Goal: Task Accomplishment & Management: Use online tool/utility

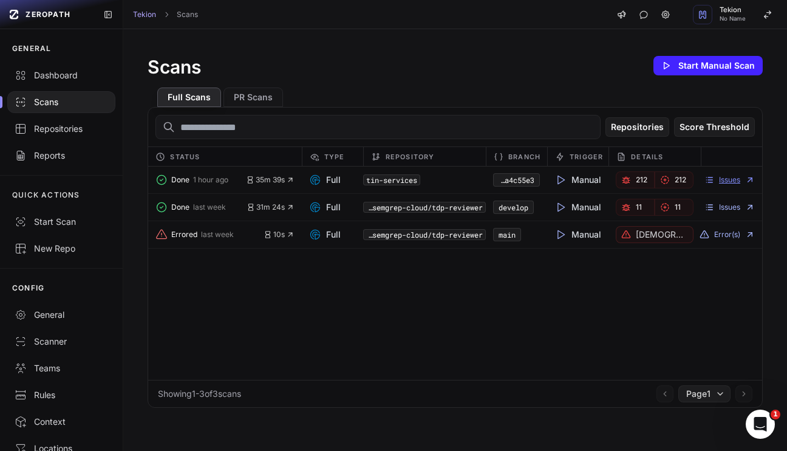
click at [722, 179] on link "Issues" at bounding box center [729, 180] width 50 height 10
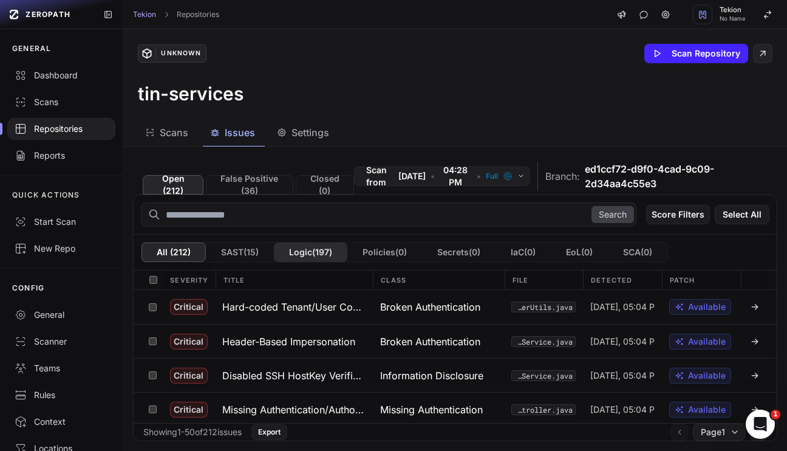
click at [315, 257] on button "Logic ( 197 )" at bounding box center [310, 251] width 73 height 19
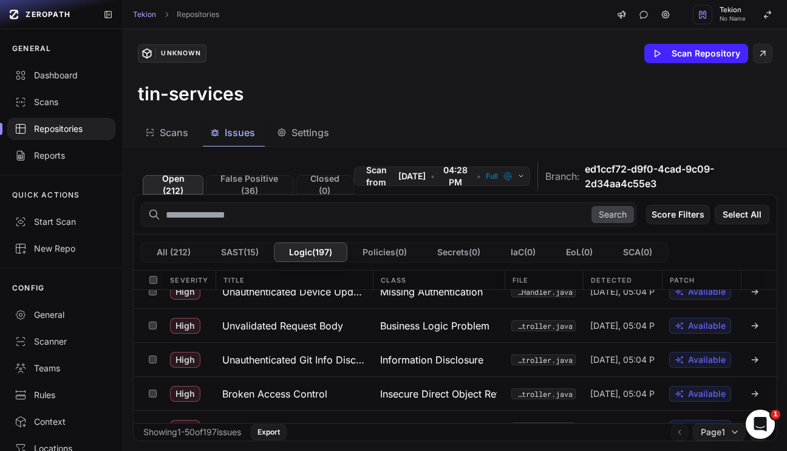
scroll to position [540, 0]
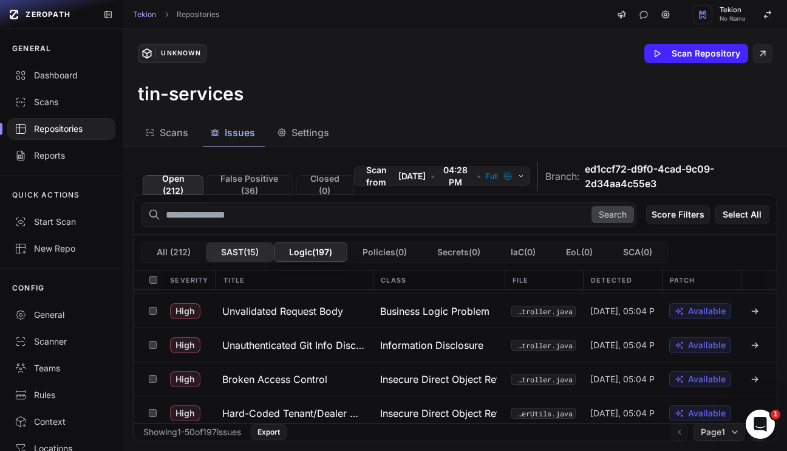
click at [242, 256] on button "SAST ( 15 )" at bounding box center [240, 251] width 68 height 19
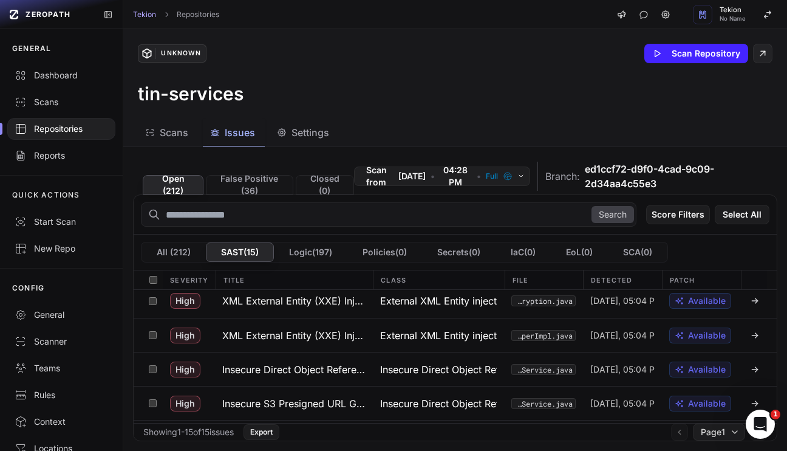
scroll to position [0, 0]
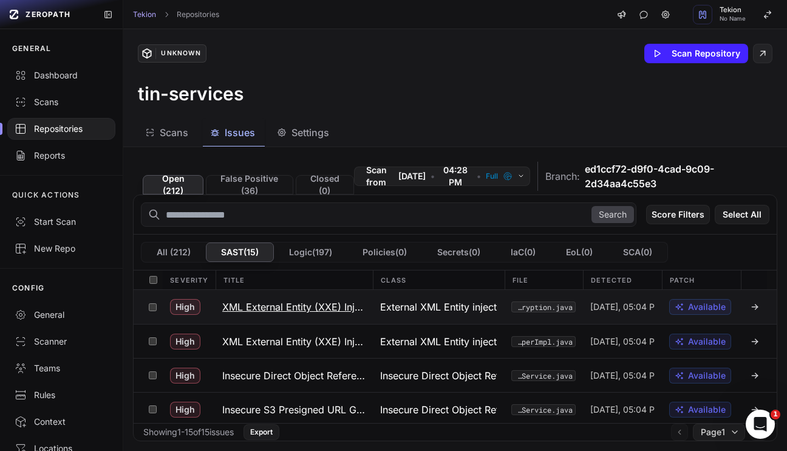
click at [244, 312] on h3 "XML External Entity (XXE) Injection" at bounding box center [293, 306] width 143 height 15
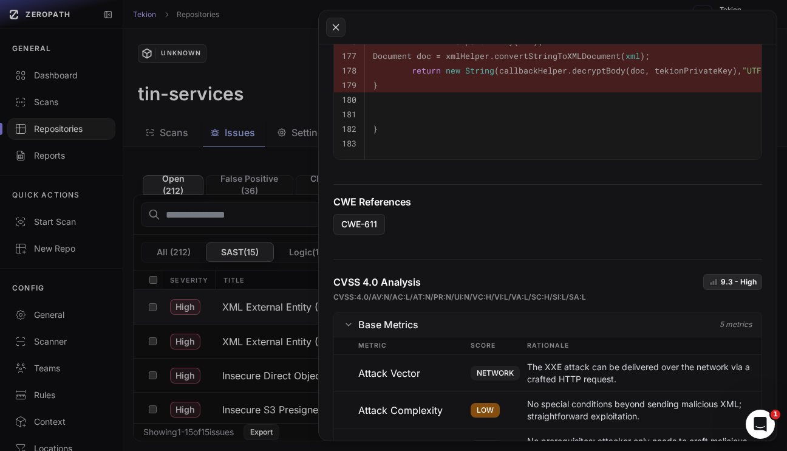
scroll to position [679, 0]
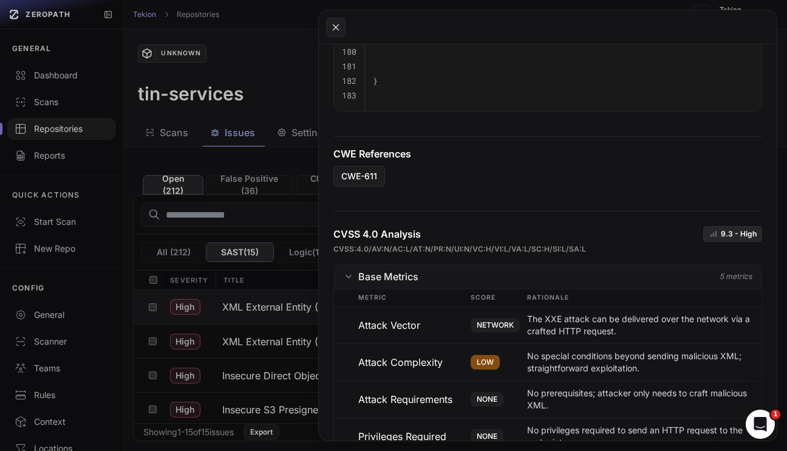
click at [245, 344] on button at bounding box center [393, 225] width 787 height 451
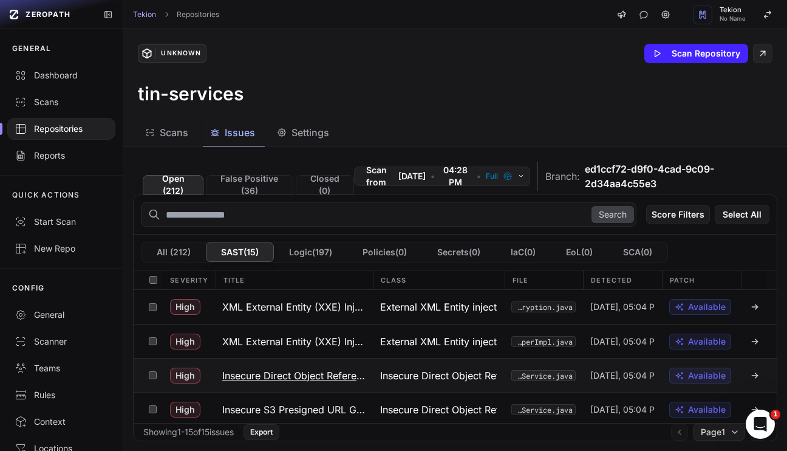
click at [267, 372] on h3 "Insecure Direct Object Reference" at bounding box center [293, 375] width 143 height 15
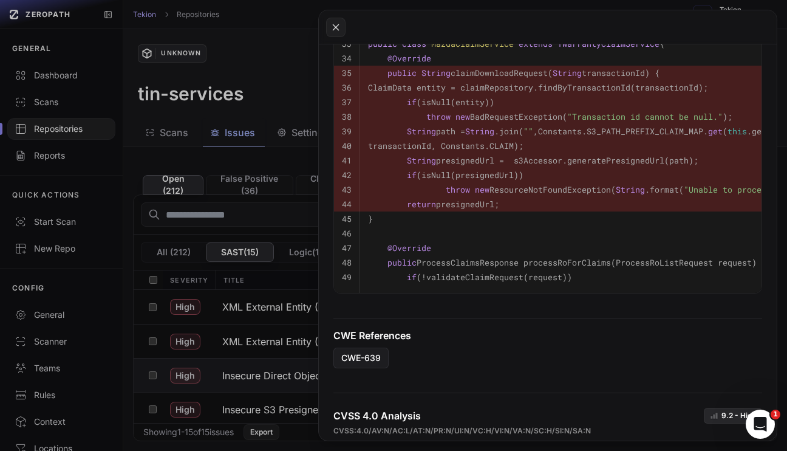
scroll to position [598, 0]
click at [122, 178] on button at bounding box center [393, 225] width 787 height 451
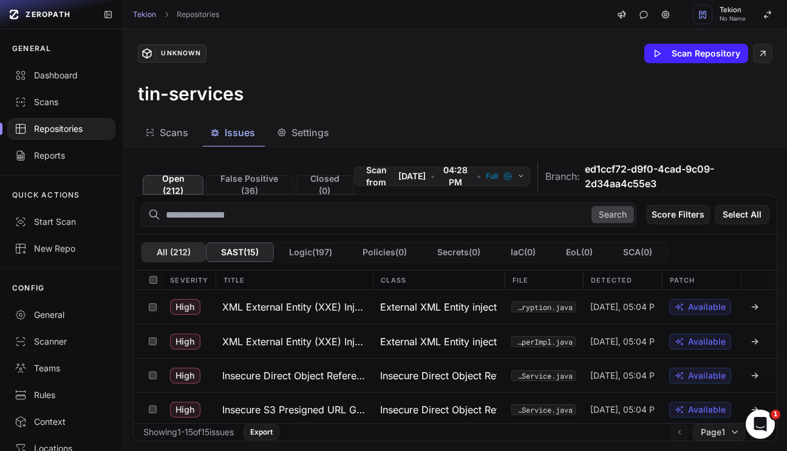
click at [163, 255] on button "All ( 212 )" at bounding box center [173, 251] width 64 height 19
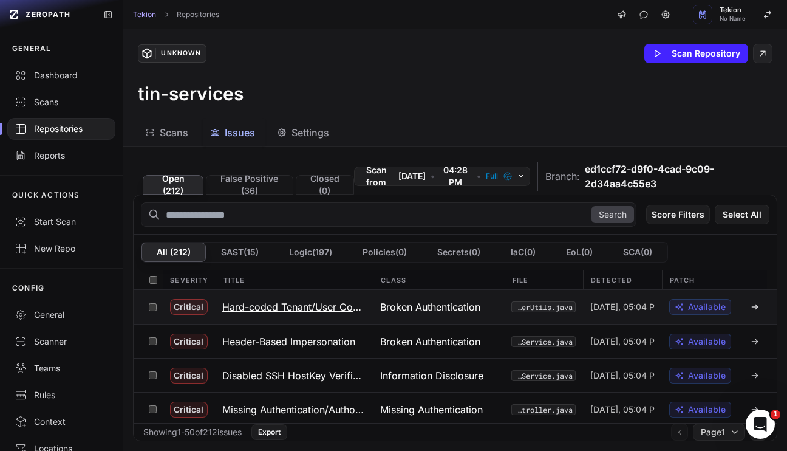
click at [285, 313] on h3 "Hard-coded Tenant/User Context" at bounding box center [293, 306] width 143 height 15
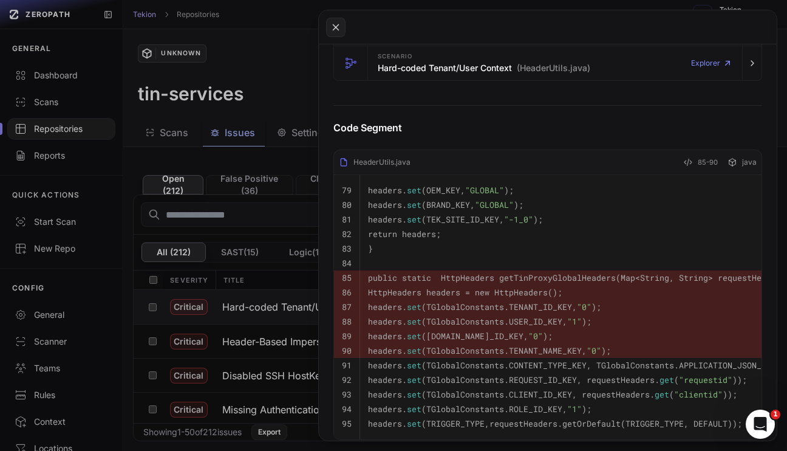
scroll to position [380, 0]
click at [329, 32] on button at bounding box center [335, 27] width 19 height 19
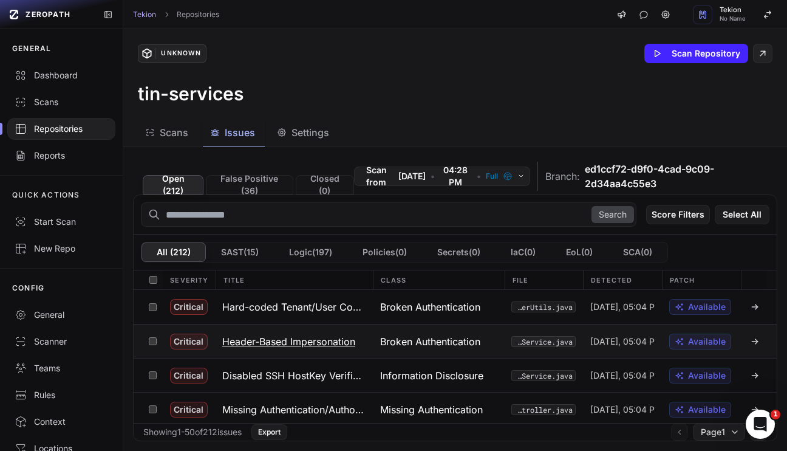
click at [287, 335] on h3 "Header-Based Impersonation" at bounding box center [288, 341] width 133 height 15
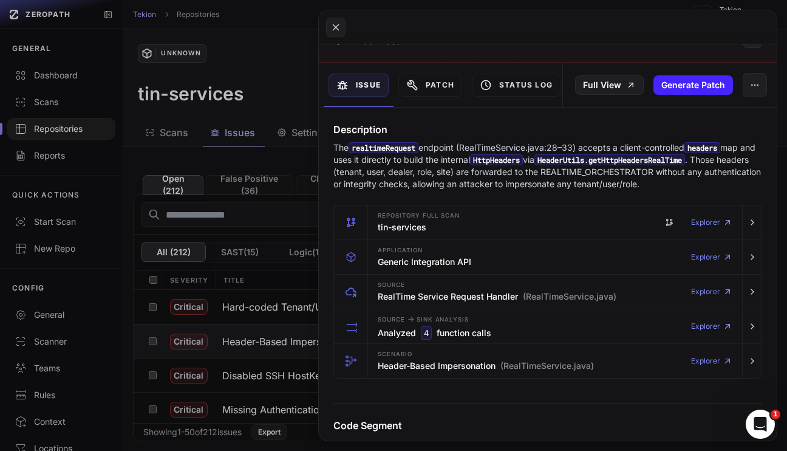
scroll to position [106, 0]
click at [111, 294] on button at bounding box center [393, 225] width 787 height 451
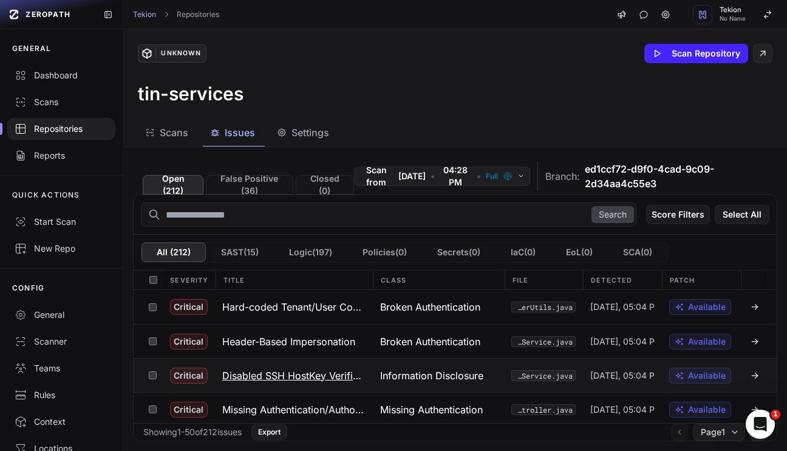
click at [240, 377] on h3 "Disabled SSH HostKey Verification" at bounding box center [293, 375] width 143 height 15
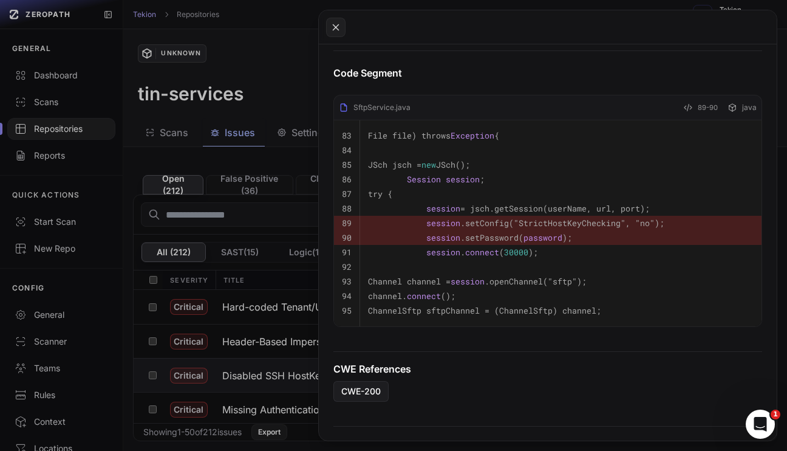
scroll to position [449, 0]
click at [225, 347] on button at bounding box center [393, 225] width 787 height 451
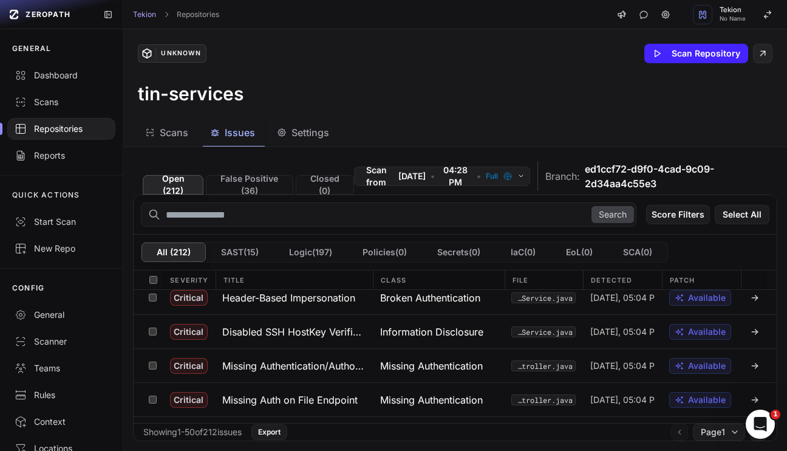
scroll to position [56, 0]
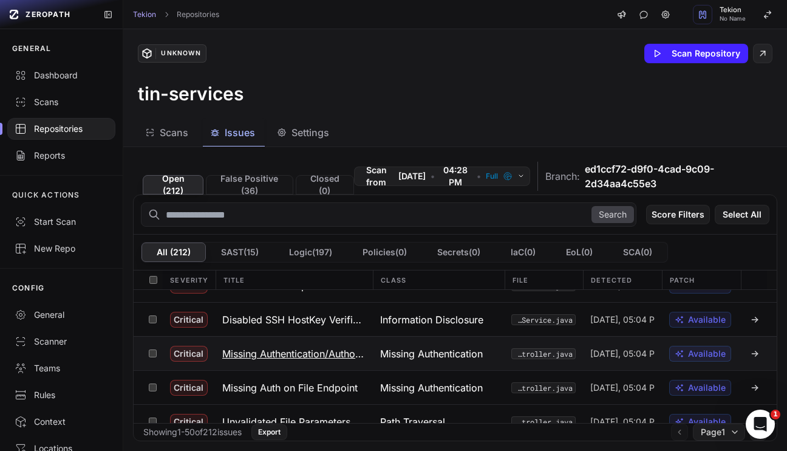
click at [266, 351] on h3 "Missing Authentication/Authorization" at bounding box center [293, 353] width 143 height 15
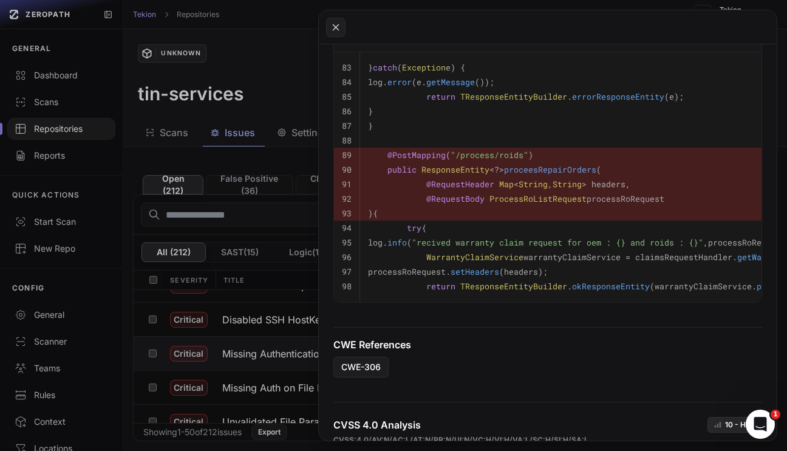
scroll to position [503, 0]
click at [252, 362] on button at bounding box center [393, 225] width 787 height 451
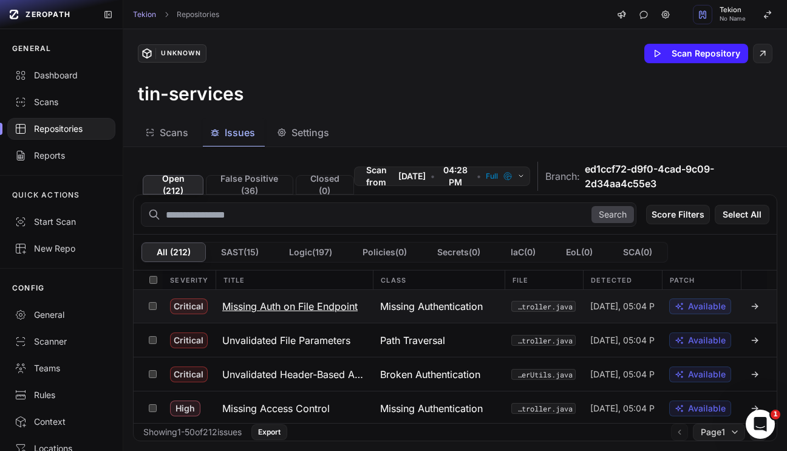
scroll to position [145, 0]
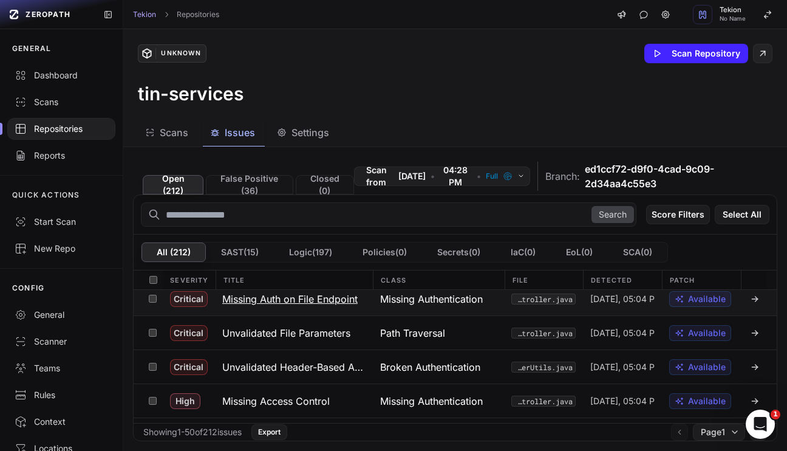
click at [275, 297] on h3 "Missing Auth on File Endpoint" at bounding box center [289, 298] width 135 height 15
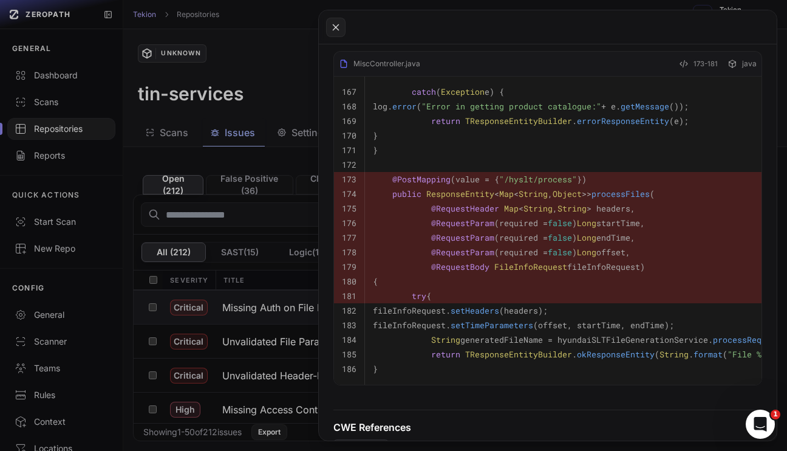
scroll to position [504, 0]
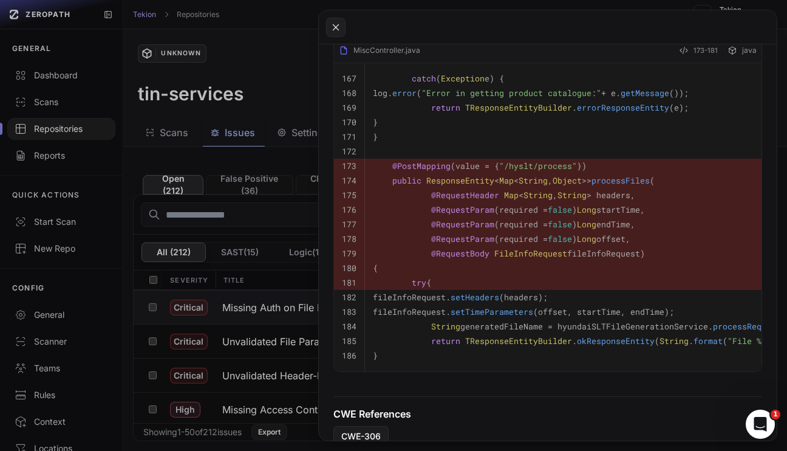
click at [104, 291] on button at bounding box center [393, 225] width 787 height 451
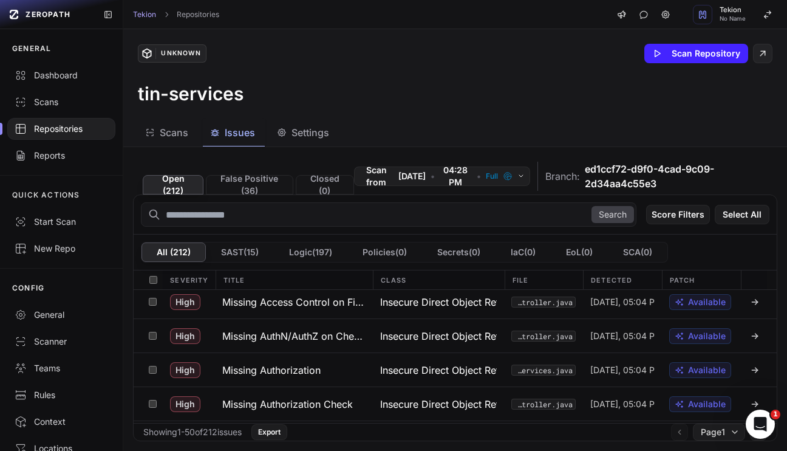
scroll to position [825, 0]
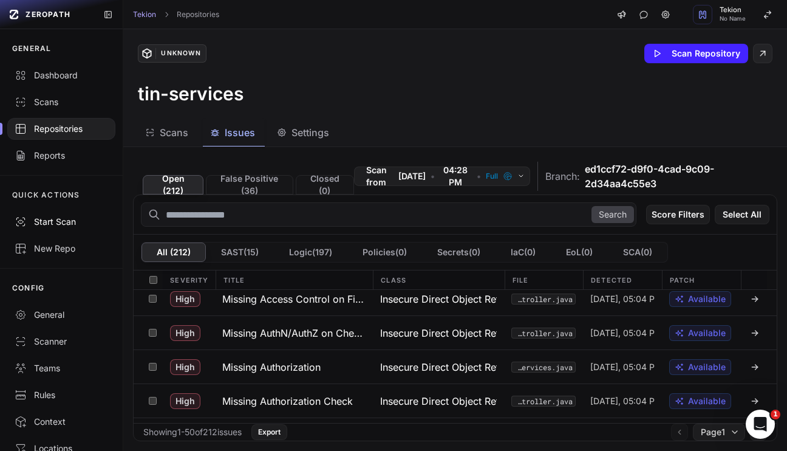
click at [53, 220] on div "Start Scan" at bounding box center [62, 222] width 94 height 12
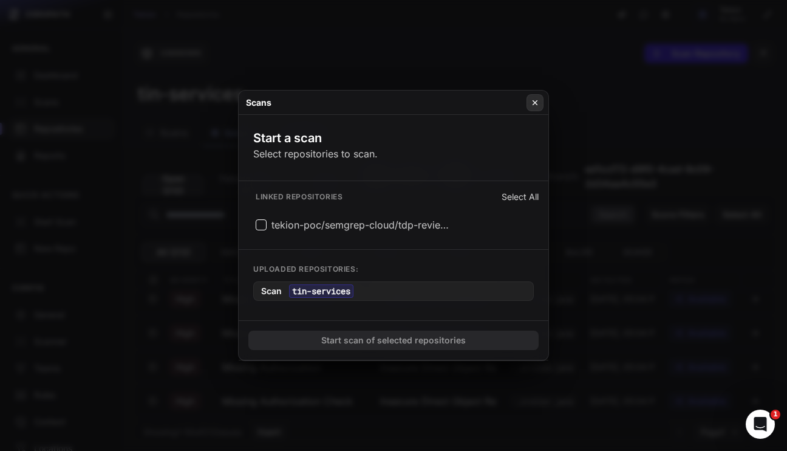
click at [540, 105] on button at bounding box center [535, 102] width 17 height 17
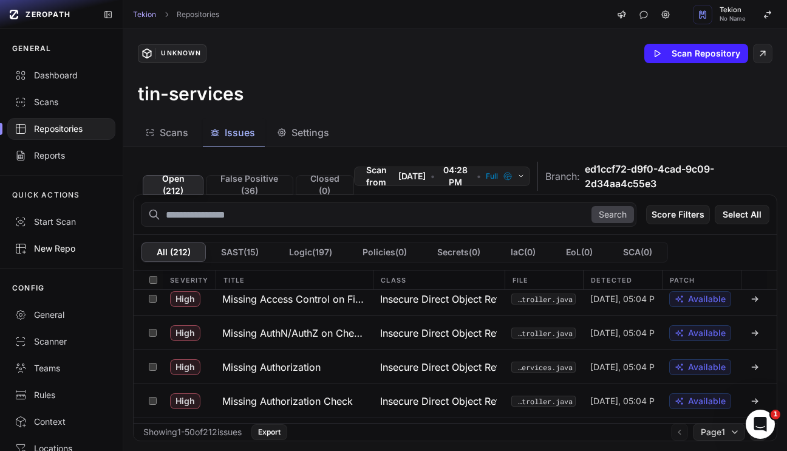
click at [61, 243] on div "New Repo" at bounding box center [62, 248] width 94 height 12
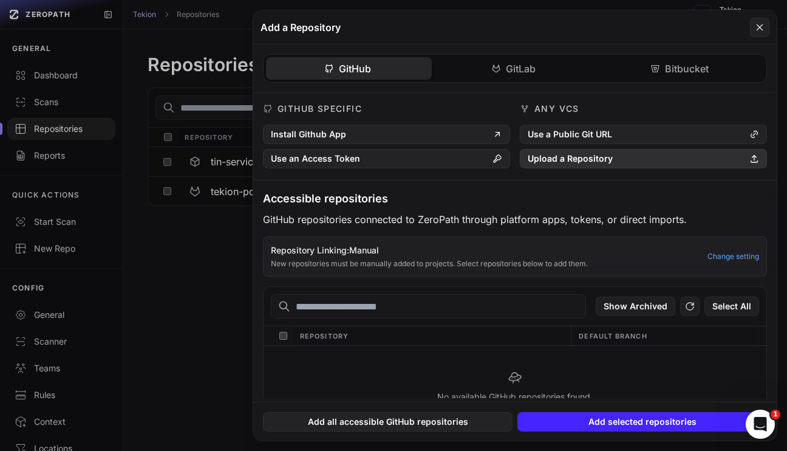
click at [596, 164] on button "Upload a Repository" at bounding box center [643, 158] width 247 height 19
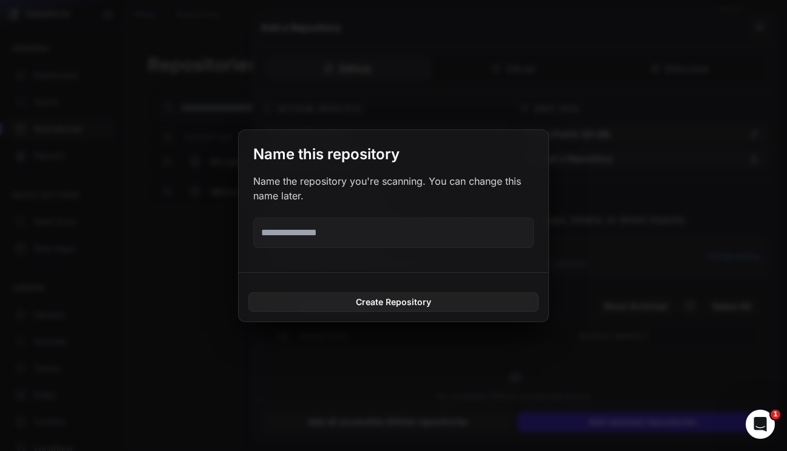
click at [317, 230] on input "text" at bounding box center [393, 232] width 281 height 30
click at [341, 236] on input "text" at bounding box center [393, 232] width 281 height 30
paste input "**********"
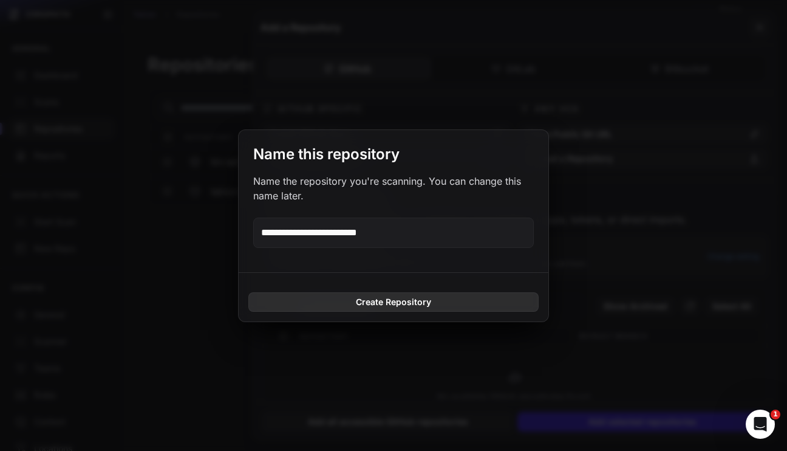
type input "**********"
click at [394, 301] on button "Create Repository" at bounding box center [393, 301] width 290 height 19
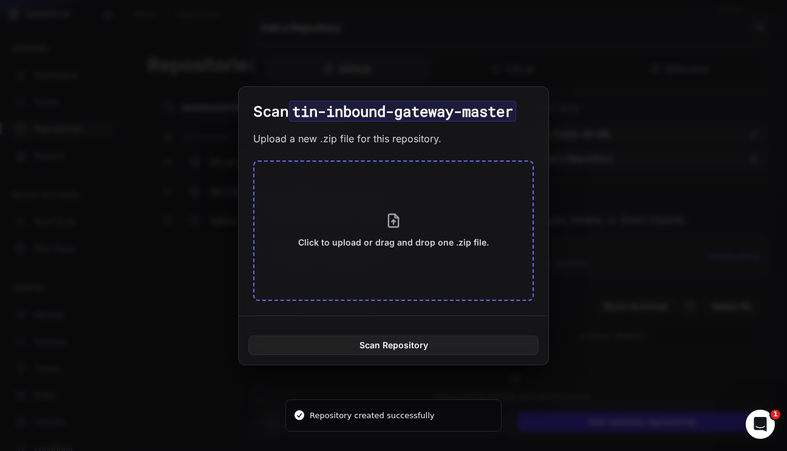
click at [377, 251] on button "Click to upload or drag and drop one .zip file." at bounding box center [393, 230] width 281 height 140
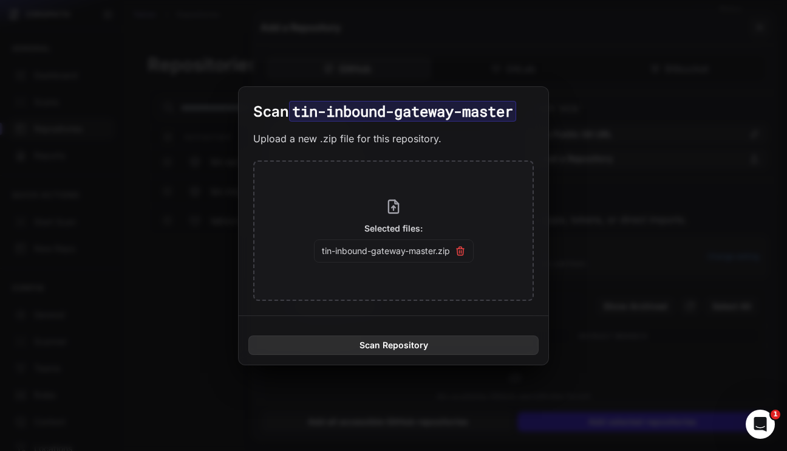
click at [394, 342] on button "Scan Repository" at bounding box center [393, 344] width 290 height 19
